Goal: Information Seeking & Learning: Learn about a topic

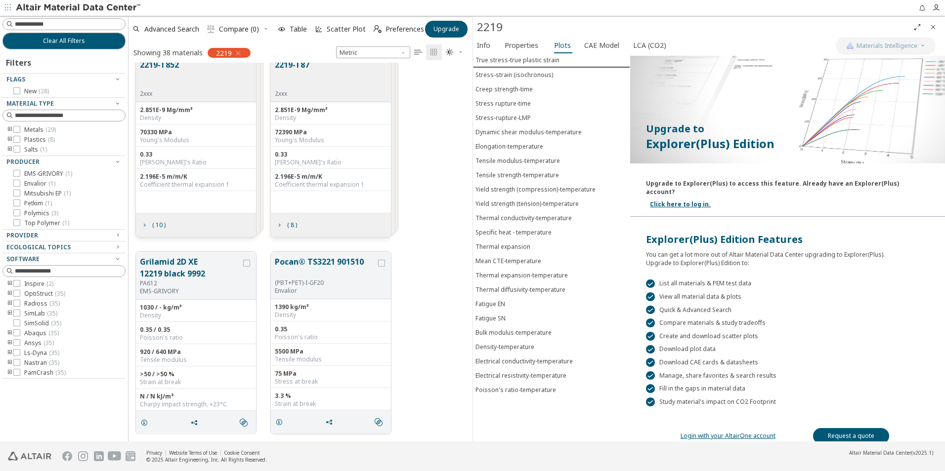
scroll to position [2, 0]
click at [19, 372] on icon at bounding box center [16, 372] width 7 height 7
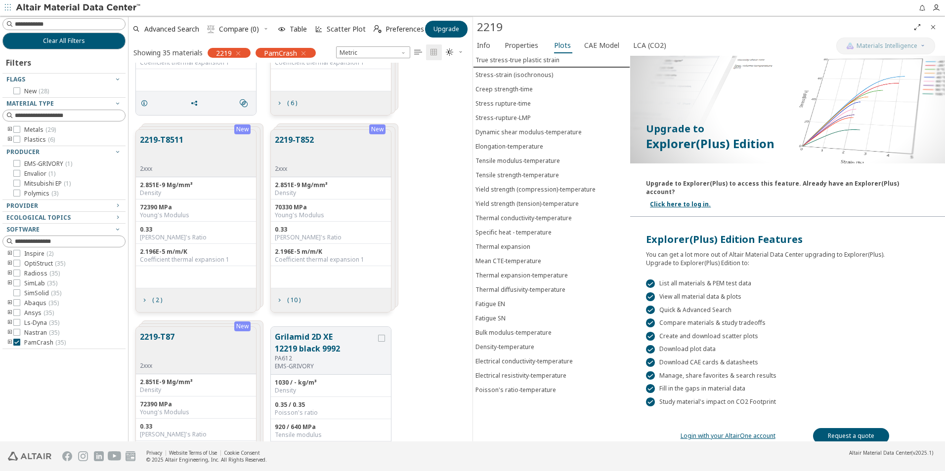
scroll to position [705, 0]
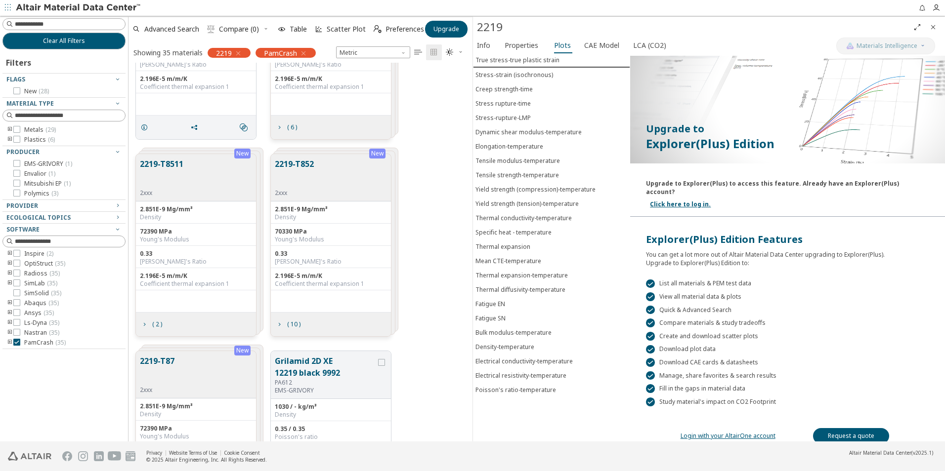
click at [216, 364] on div "2219-T87 2xxx" at bounding box center [196, 374] width 120 height 47
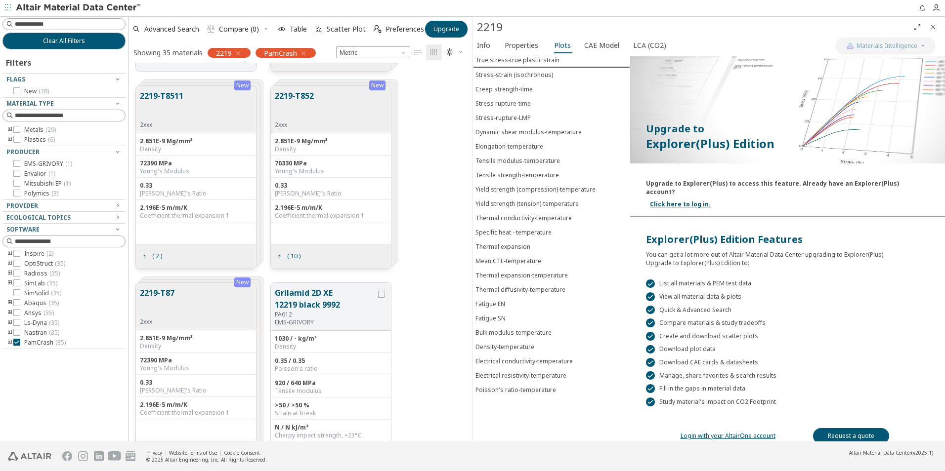
scroll to position [902, 0]
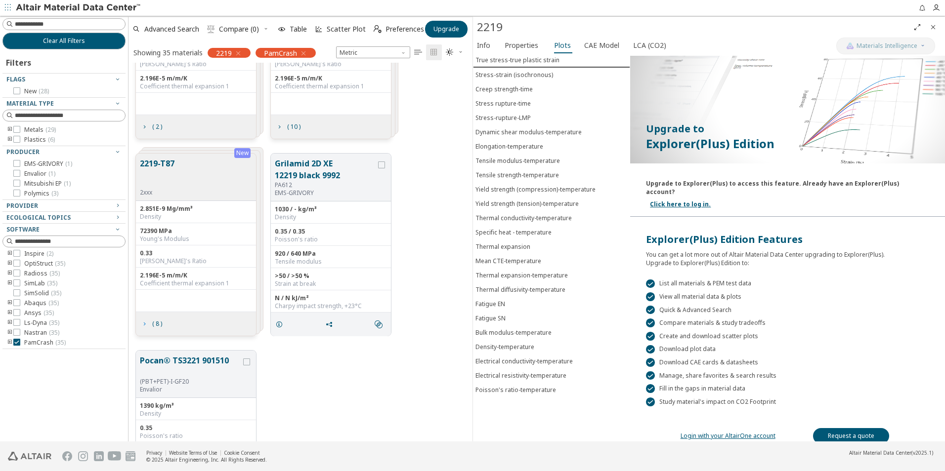
click at [158, 330] on span "( 8 )" at bounding box center [151, 324] width 26 height 19
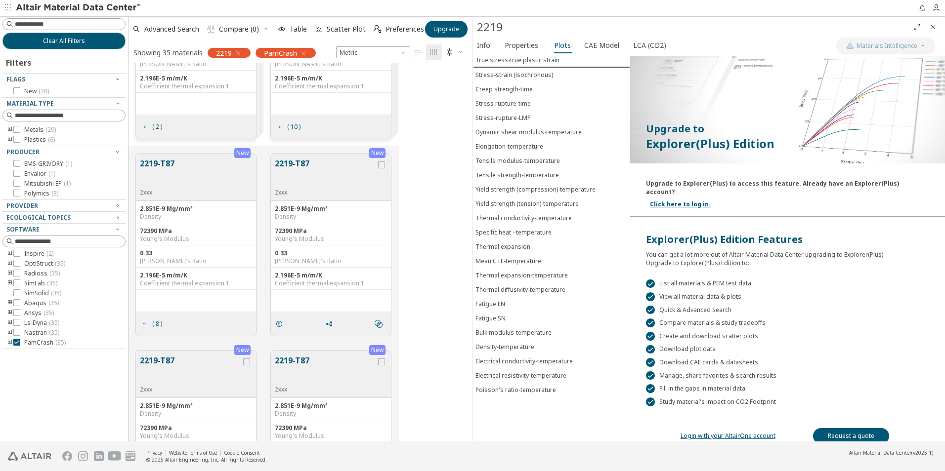
click at [158, 329] on span "( 8 )" at bounding box center [151, 324] width 26 height 19
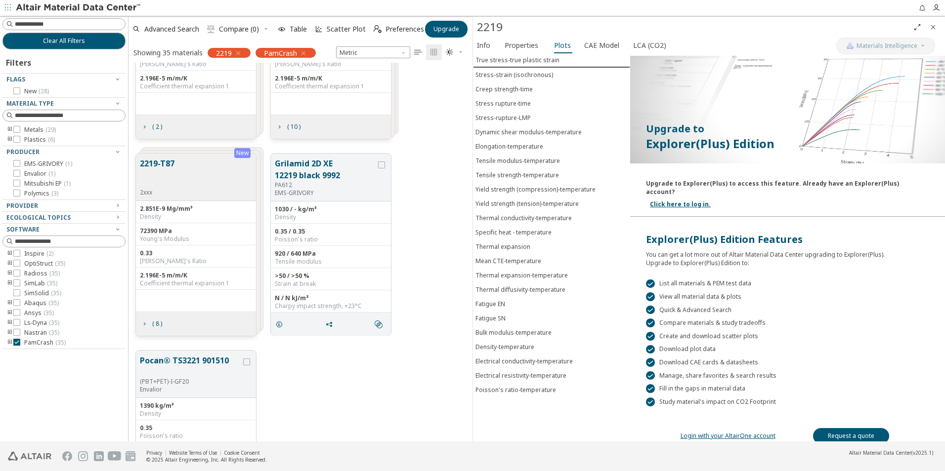
click at [177, 175] on div "2219-T87 2xxx" at bounding box center [159, 177] width 39 height 39
click at [166, 163] on button "2219-T87" at bounding box center [157, 173] width 35 height 31
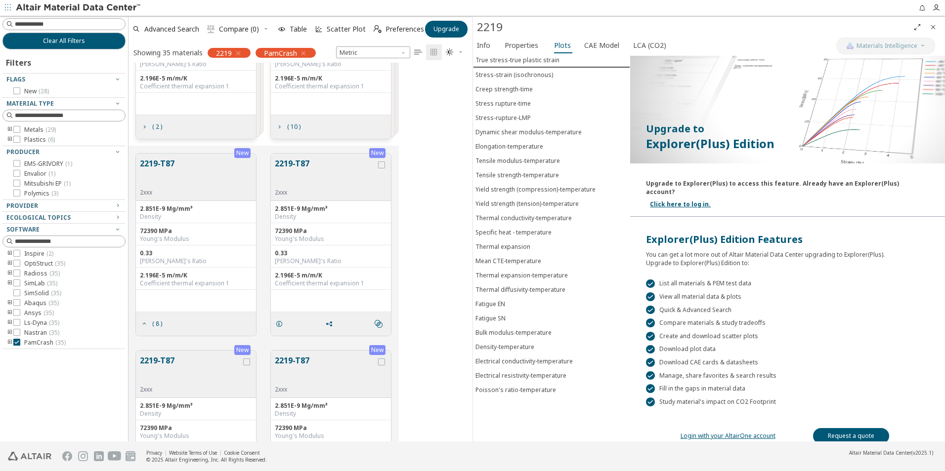
click at [341, 164] on button "2219-T87" at bounding box center [325, 173] width 101 height 31
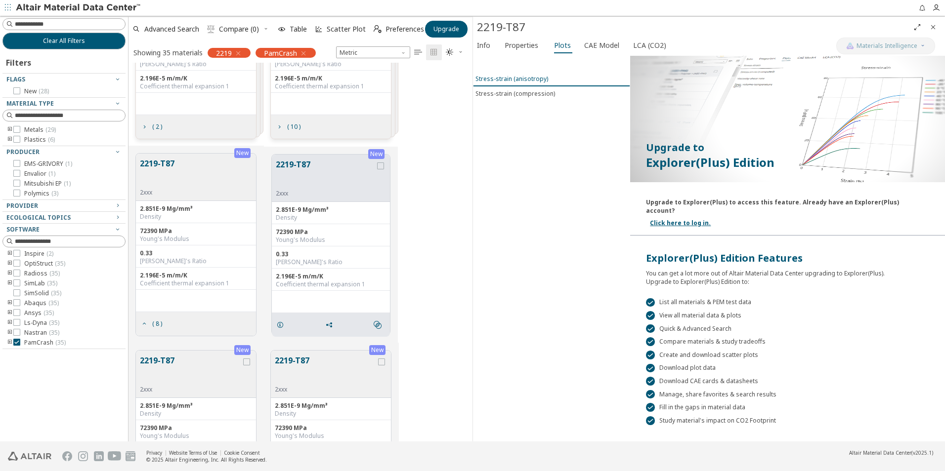
click at [542, 74] on button "Stress-strain (anisotropy)" at bounding box center [551, 79] width 157 height 15
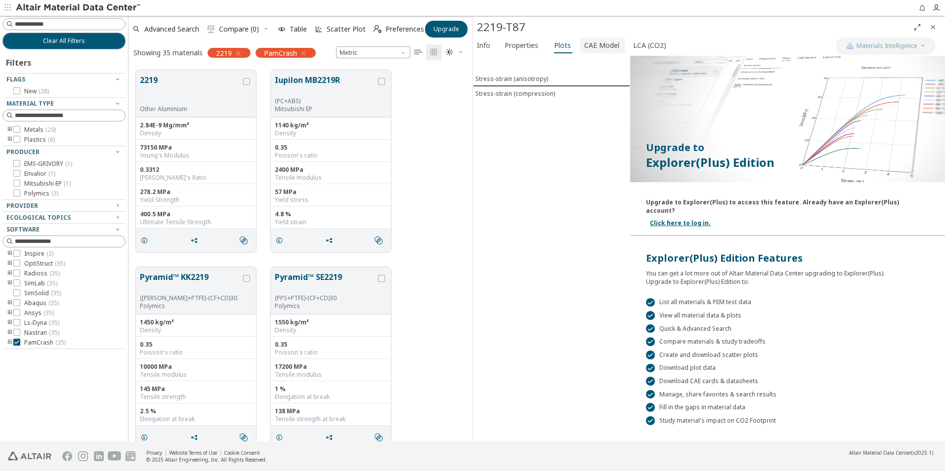
click at [601, 48] on span "CAE Model" at bounding box center [601, 46] width 35 height 16
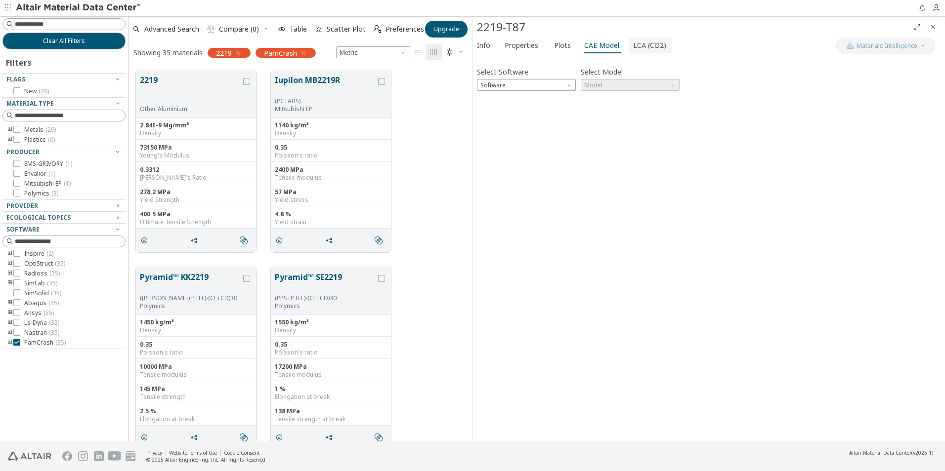
click at [654, 46] on span "LCA (CO2)" at bounding box center [649, 46] width 33 height 16
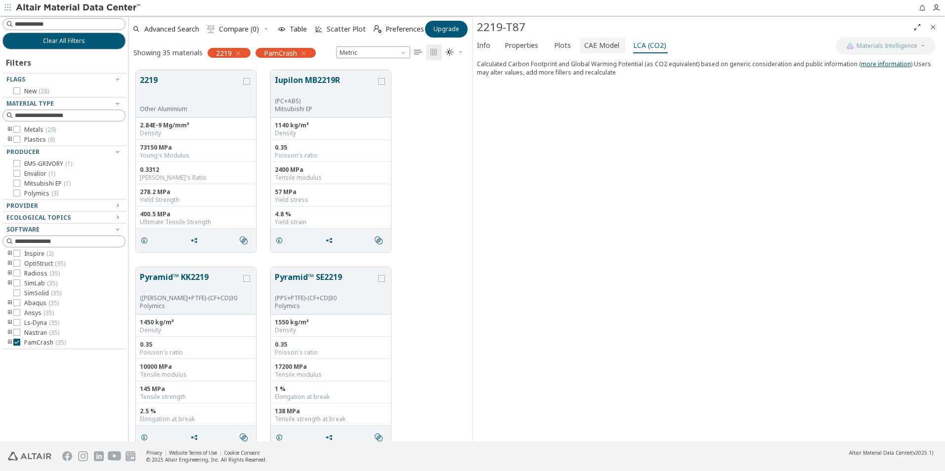
click at [610, 44] on span "CAE Model" at bounding box center [601, 46] width 35 height 16
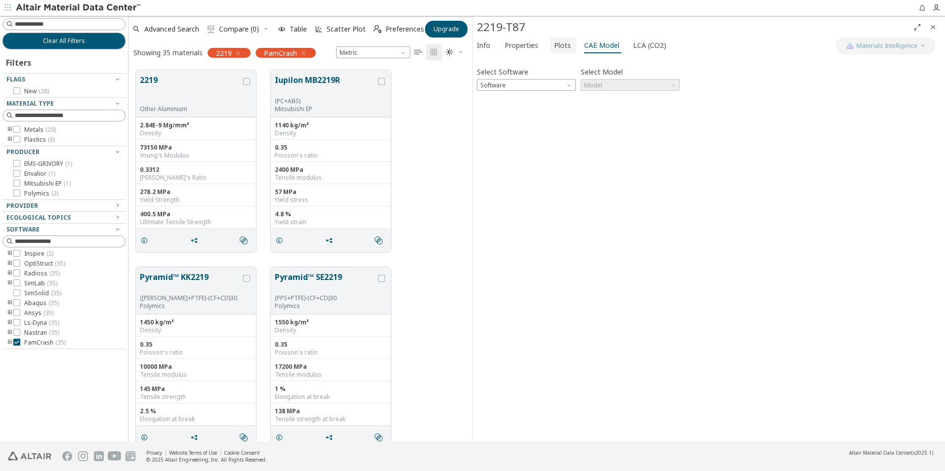
click at [554, 44] on span "Plots" at bounding box center [562, 46] width 17 height 16
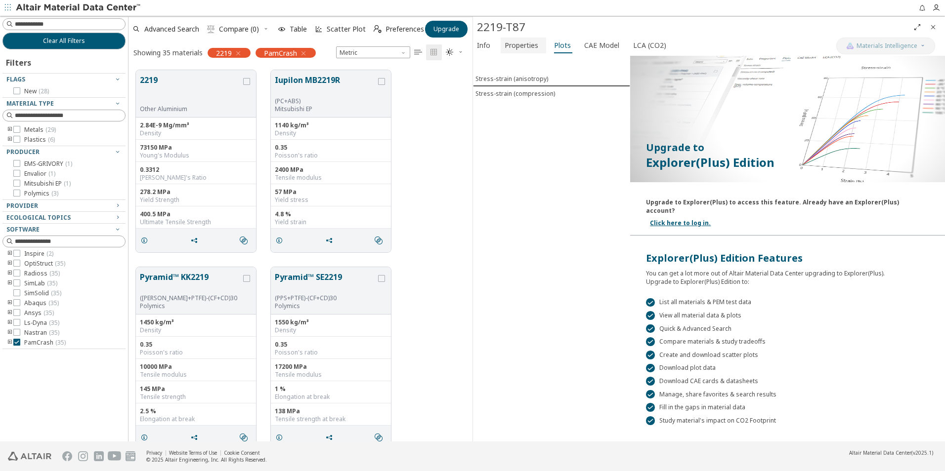
click at [536, 43] on span "Properties" at bounding box center [521, 46] width 34 height 16
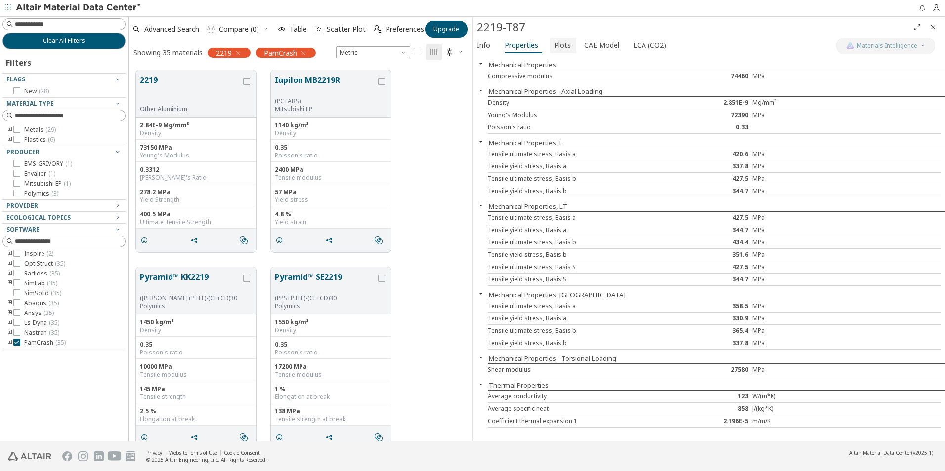
click at [565, 42] on span "Plots" at bounding box center [562, 46] width 17 height 16
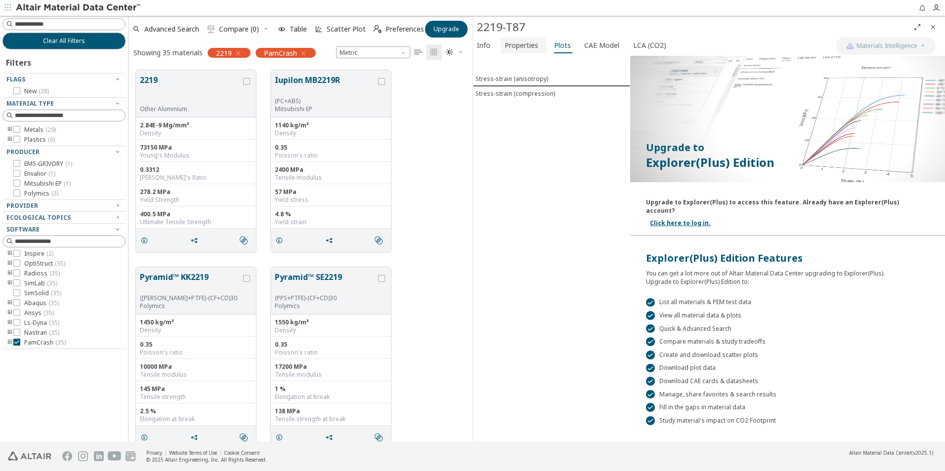
click at [533, 49] on span "Properties" at bounding box center [521, 46] width 34 height 16
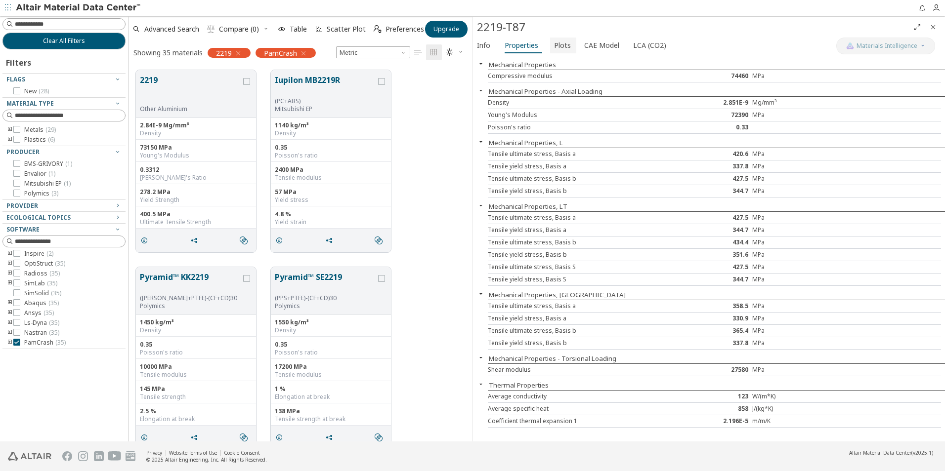
click at [554, 42] on span "Plots" at bounding box center [562, 46] width 17 height 16
